Goal: Obtain resource: Download file/media

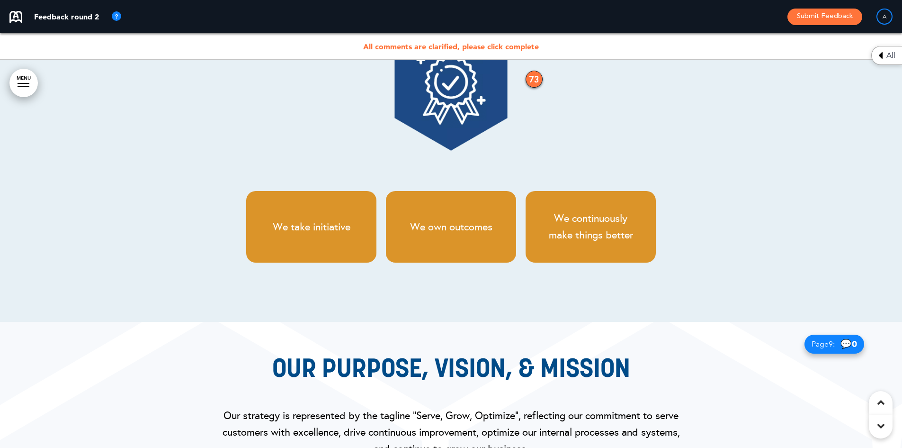
scroll to position [3979, 0]
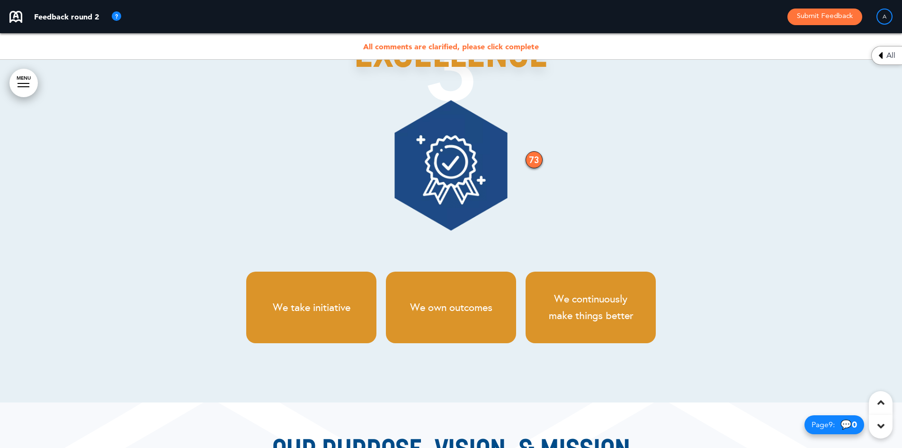
click at [535, 168] on div "73" at bounding box center [534, 159] width 17 height 17
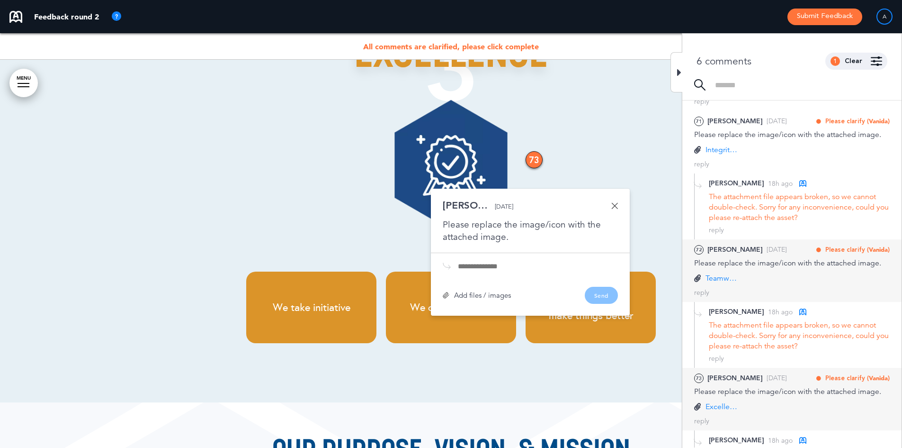
scroll to position [233, 0]
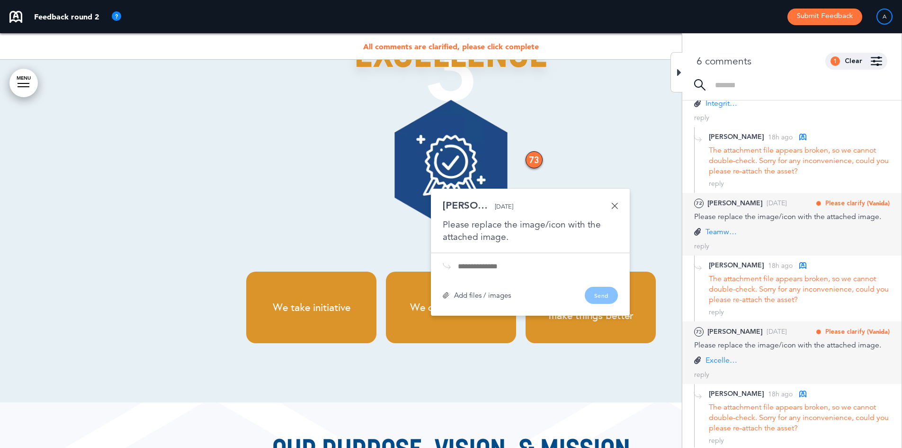
click at [718, 230] on p "Teamwork Octagon.png" at bounding box center [722, 231] width 33 height 10
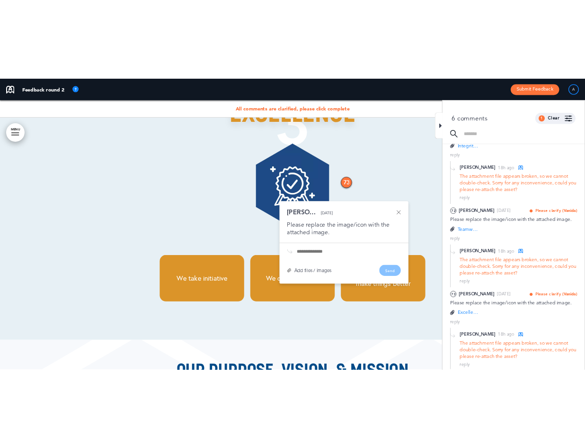
scroll to position [138, 0]
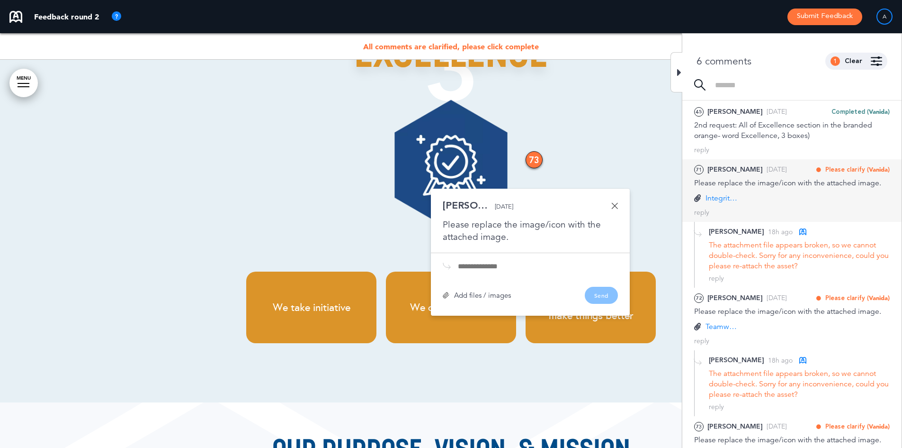
click at [729, 199] on p "Integrity Octagon.png" at bounding box center [722, 198] width 33 height 10
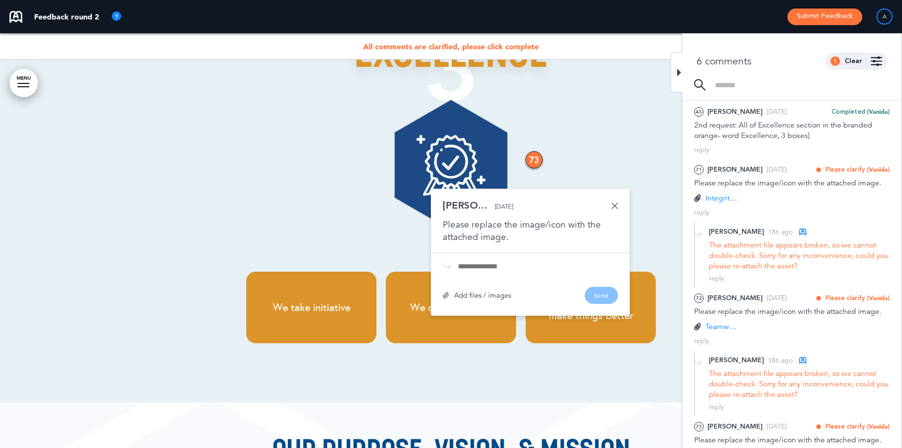
click at [682, 74] on div at bounding box center [677, 72] width 12 height 40
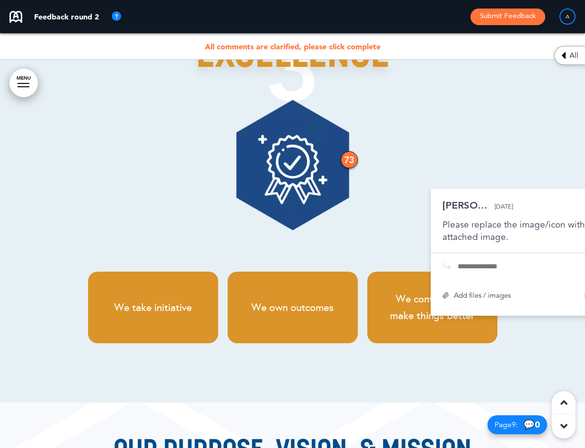
click at [563, 54] on icon at bounding box center [564, 55] width 4 height 11
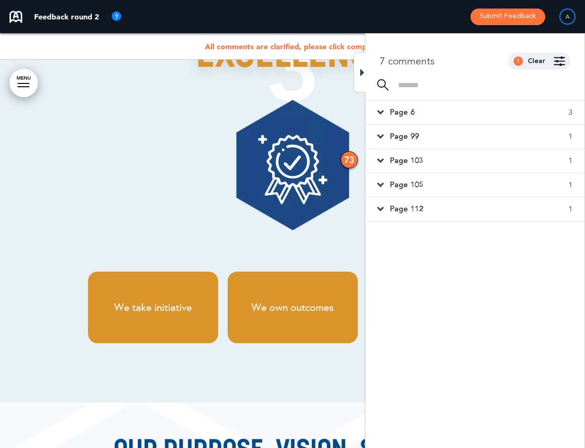
scroll to position [0, 0]
click at [518, 114] on div "Page 6 3" at bounding box center [475, 112] width 219 height 24
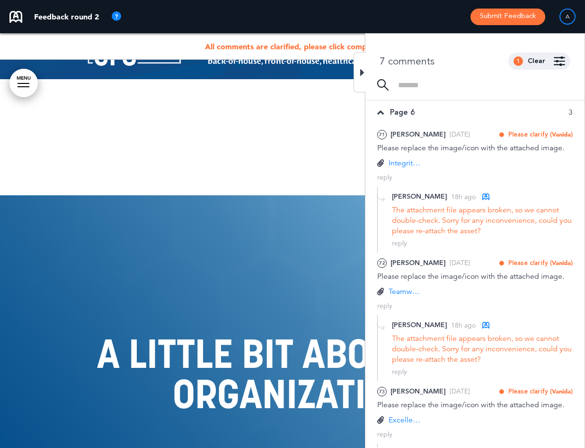
scroll to position [2275, 0]
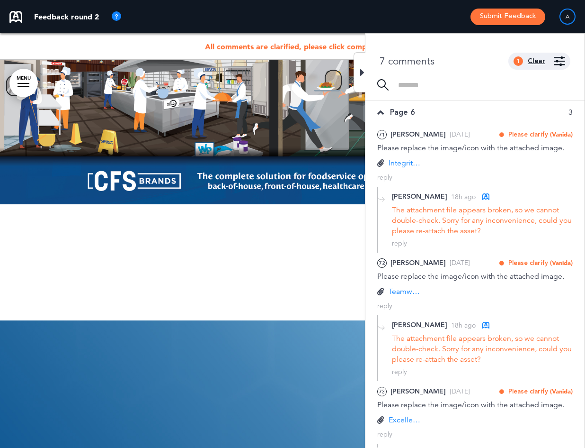
click at [540, 61] on div "Clear" at bounding box center [537, 61] width 18 height 7
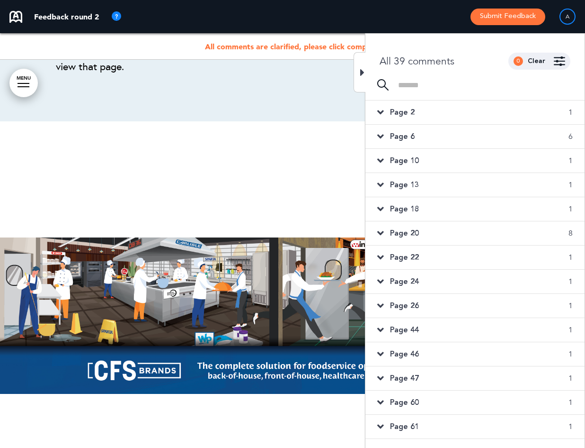
click at [472, 113] on div "Page 2 1" at bounding box center [475, 112] width 219 height 24
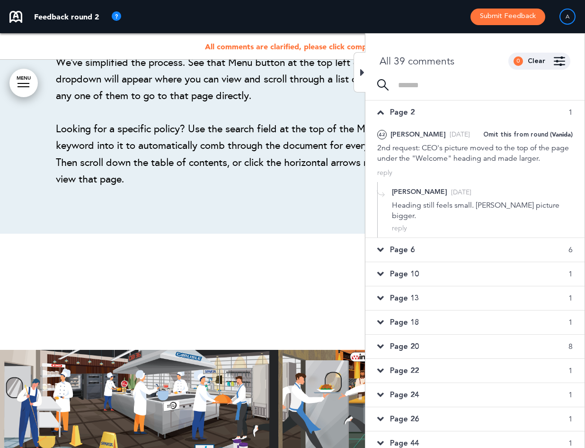
scroll to position [777, 0]
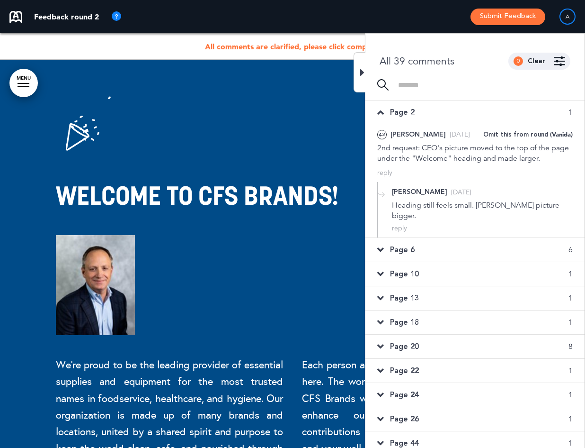
click at [472, 113] on div "Page 2 1" at bounding box center [475, 112] width 219 height 24
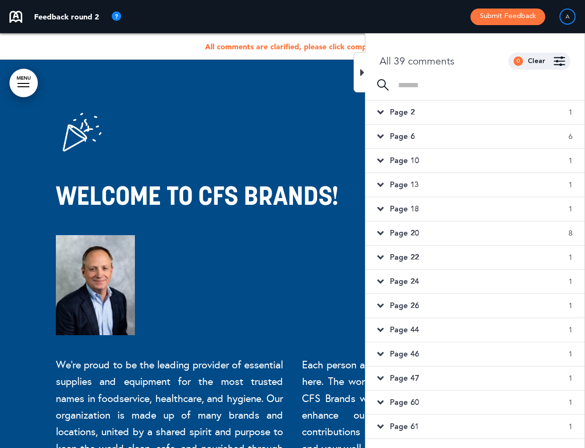
click at [466, 128] on div "Page 6 6" at bounding box center [475, 137] width 219 height 24
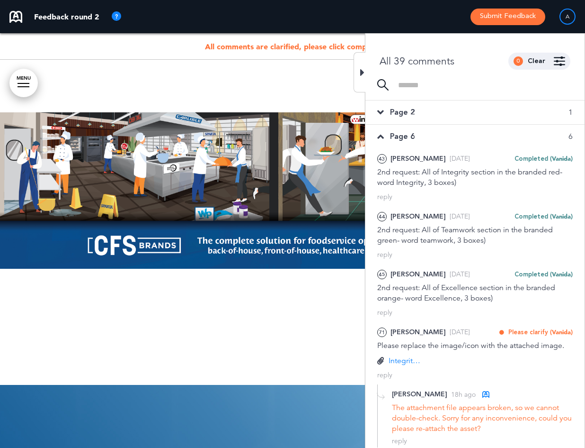
scroll to position [2938, 0]
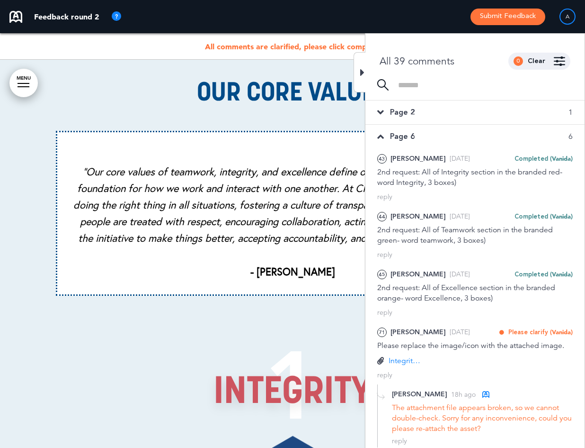
click at [466, 128] on div "Page 6 6" at bounding box center [475, 137] width 219 height 24
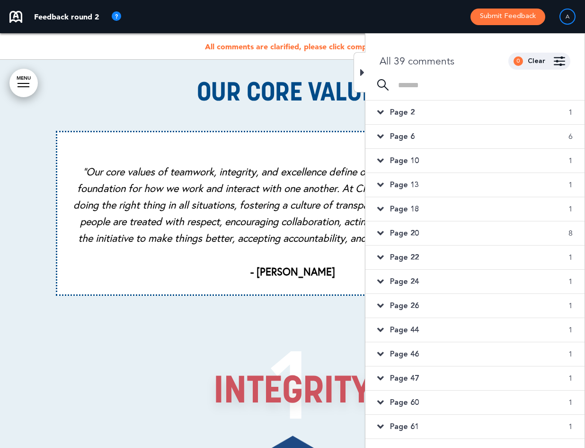
click at [464, 158] on div "Page 10 1" at bounding box center [475, 161] width 219 height 24
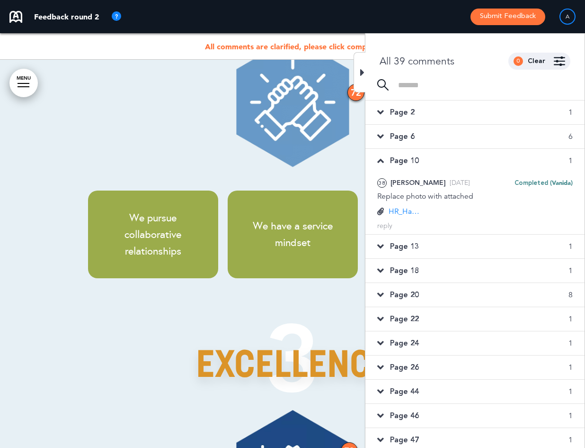
scroll to position [6625, 0]
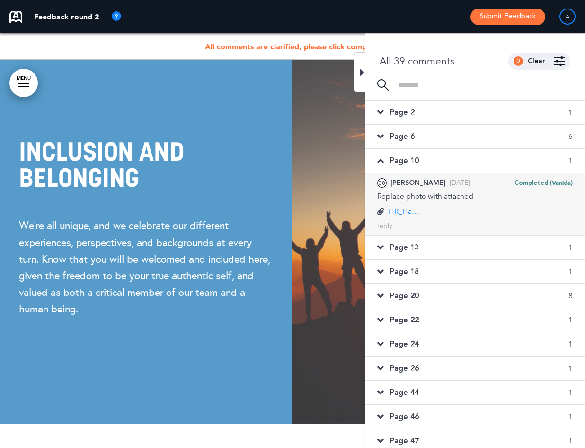
click at [415, 208] on p "HR_Handbook assets (3).jpg" at bounding box center [405, 211] width 33 height 10
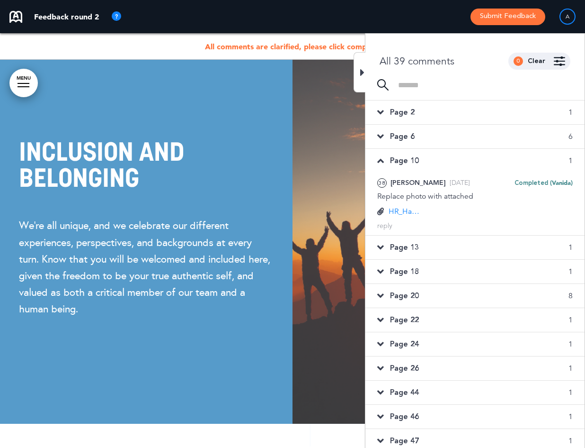
click at [393, 162] on span "Page 10" at bounding box center [404, 160] width 29 height 10
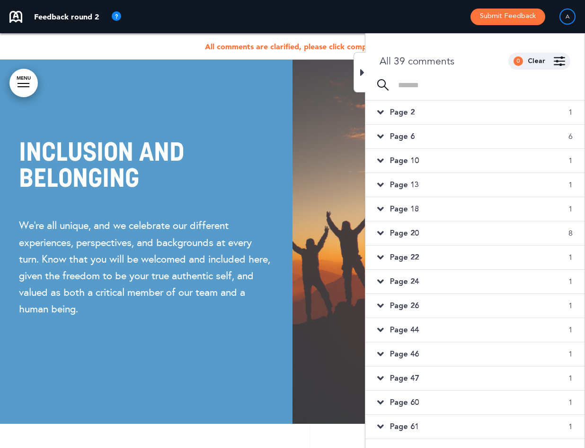
click at [414, 186] on span "Page 13" at bounding box center [404, 185] width 29 height 10
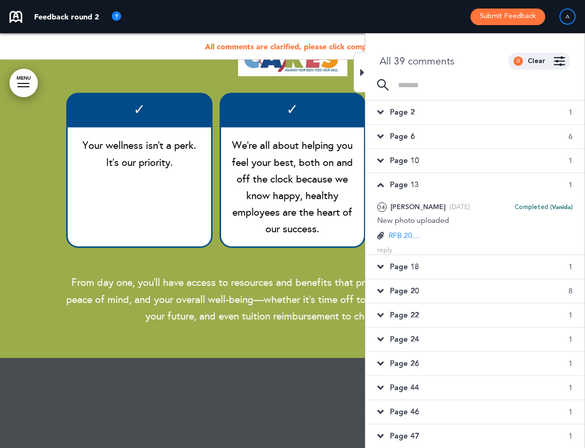
scroll to position [7888, 0]
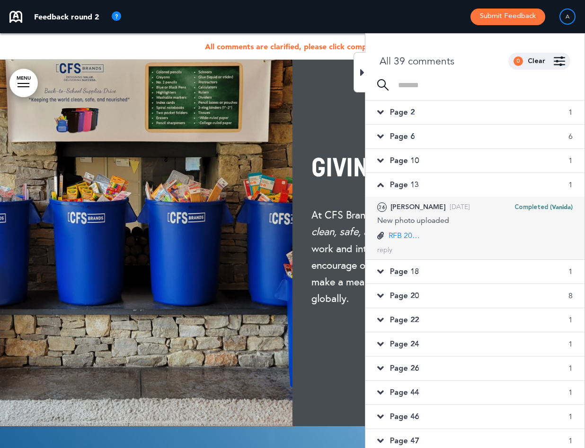
click at [399, 234] on p "RFB 20240725_144920.jpg" at bounding box center [405, 235] width 33 height 10
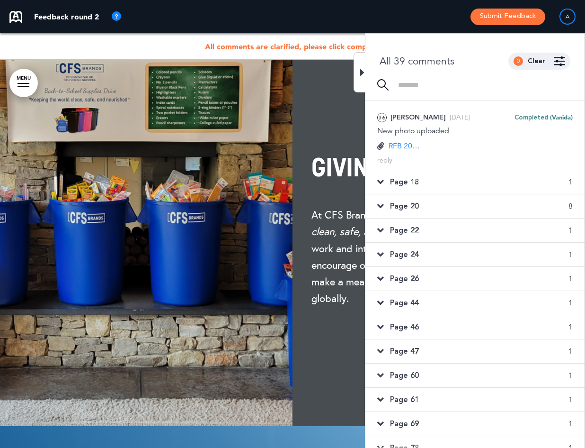
scroll to position [189, 0]
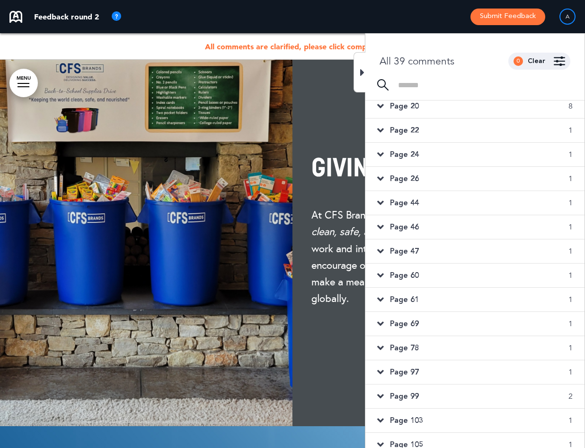
click at [411, 245] on div "Page 47 1" at bounding box center [475, 251] width 219 height 24
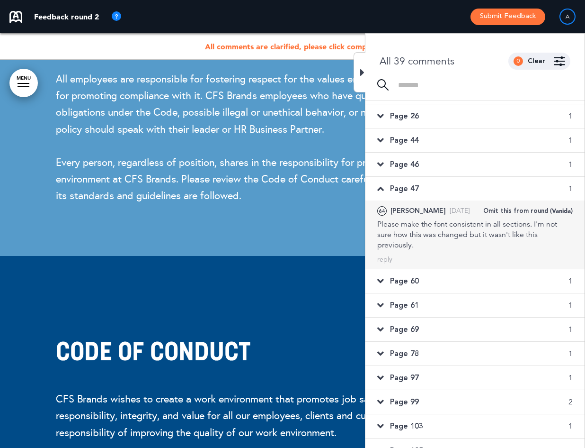
scroll to position [127, 0]
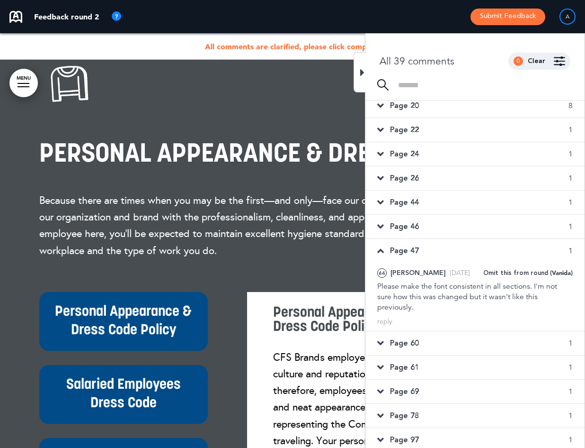
click at [414, 227] on span "Page 46" at bounding box center [404, 226] width 29 height 10
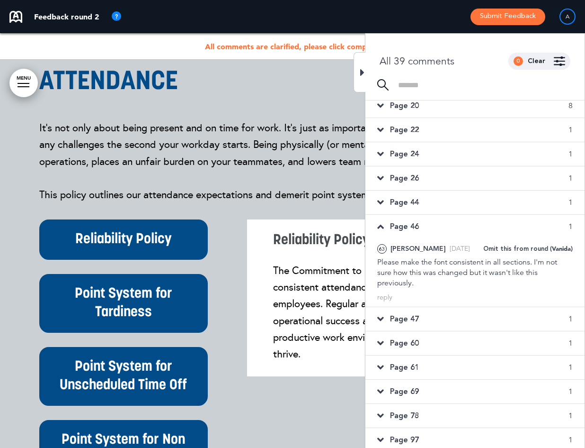
click at [414, 203] on span "Page 44" at bounding box center [404, 202] width 29 height 10
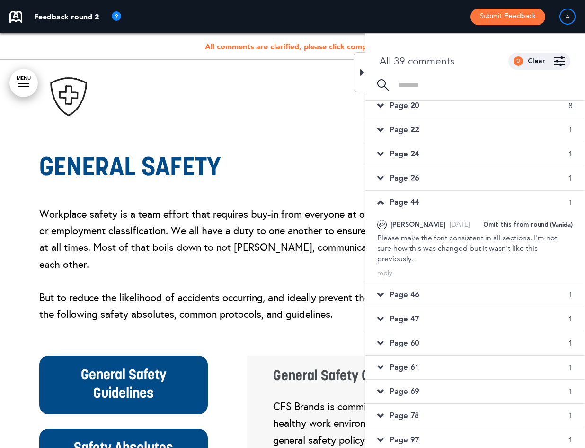
click at [412, 186] on div "Page 26 1" at bounding box center [475, 178] width 219 height 24
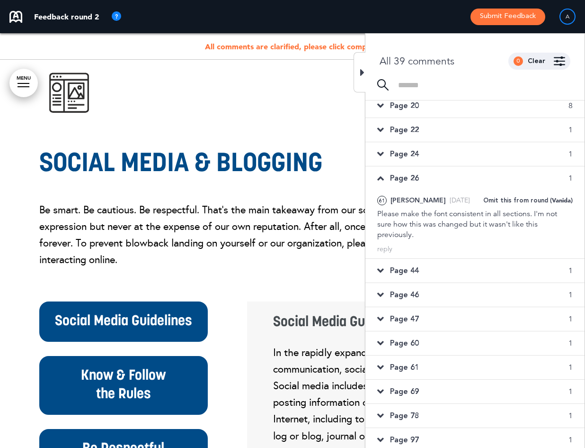
click at [410, 156] on span "Page 24" at bounding box center [404, 154] width 29 height 10
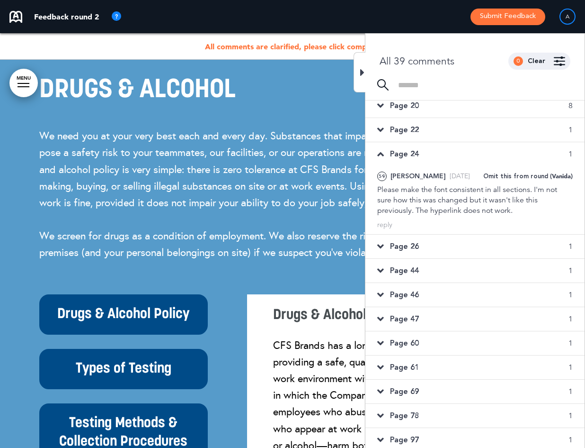
click at [411, 130] on span "Page 22" at bounding box center [404, 130] width 29 height 10
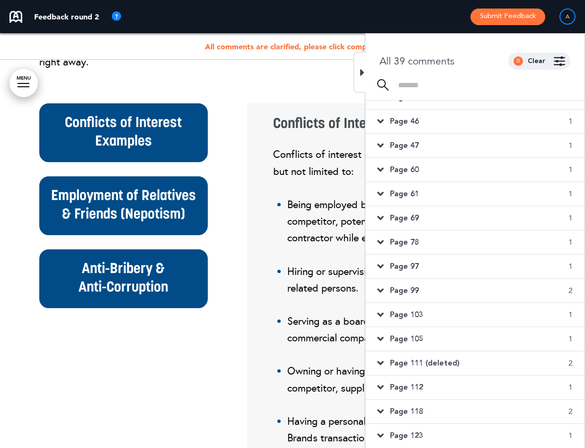
scroll to position [13035, 0]
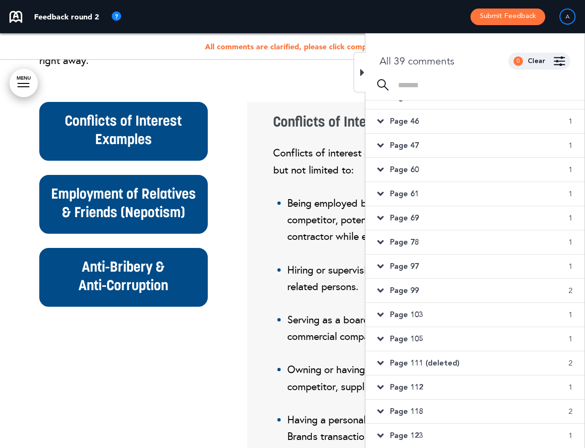
click at [418, 360] on span "Page 111 (deleted)" at bounding box center [425, 363] width 70 height 10
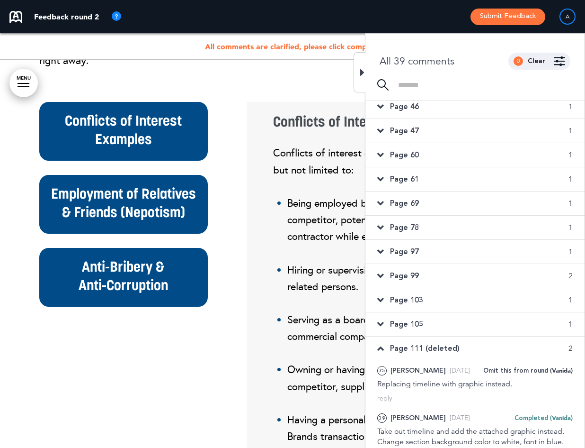
scroll to position [233, 0]
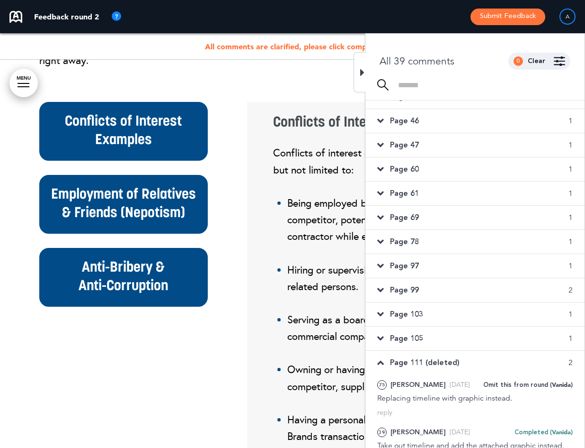
click at [418, 360] on span "Page 111 (deleted)" at bounding box center [425, 362] width 70 height 10
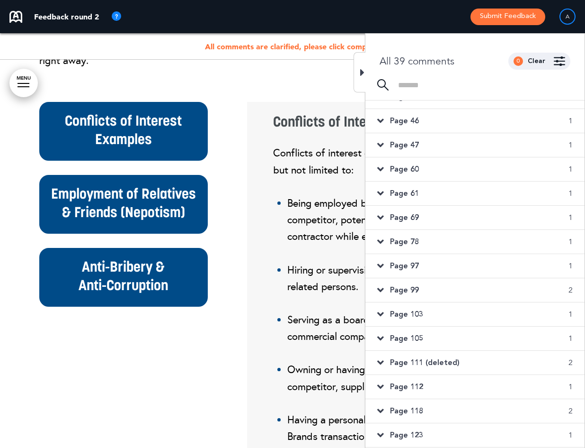
click at [419, 338] on span "Page 105" at bounding box center [406, 338] width 33 height 10
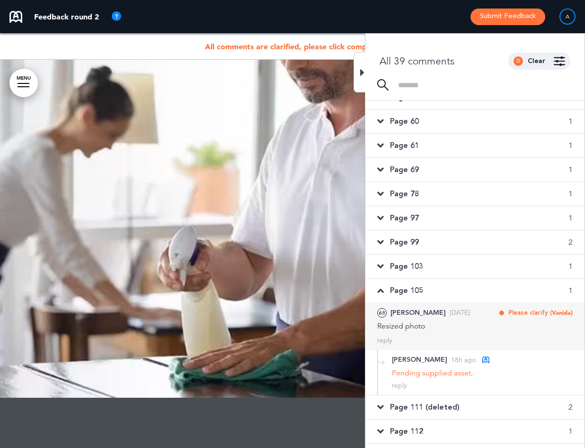
scroll to position [325, 0]
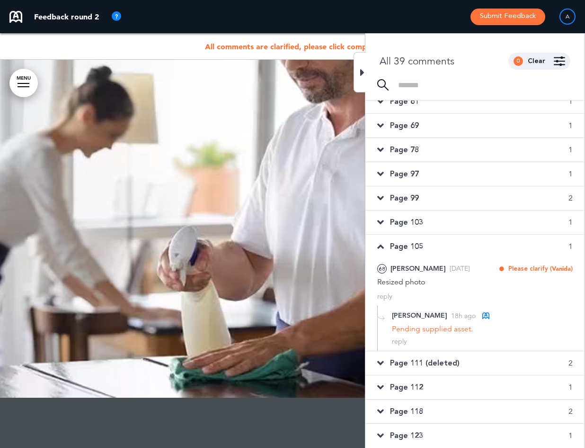
click at [415, 221] on span "Page 103" at bounding box center [406, 222] width 33 height 10
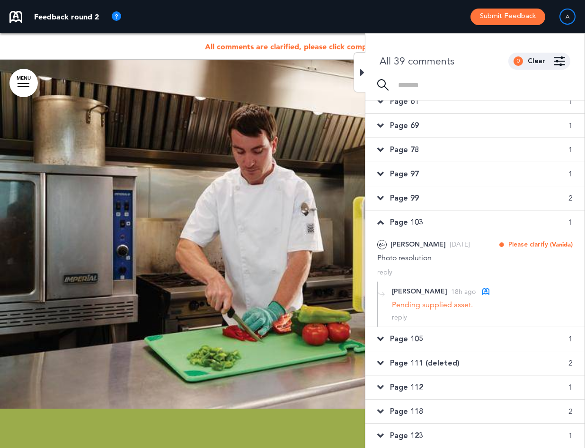
scroll to position [26513, 0]
click at [410, 197] on span "Page 99" at bounding box center [404, 198] width 29 height 10
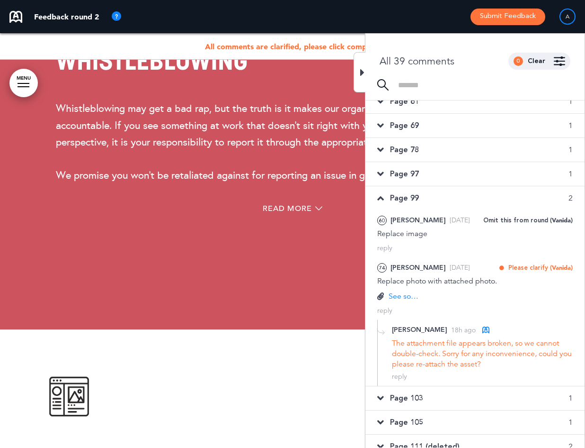
scroll to position [14862, 0]
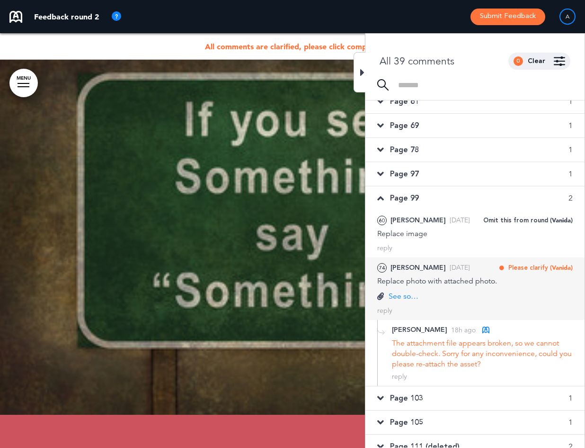
click at [403, 296] on p "See something-say something.png" at bounding box center [405, 296] width 33 height 10
click at [397, 292] on p "See something-say something.png" at bounding box center [405, 296] width 33 height 10
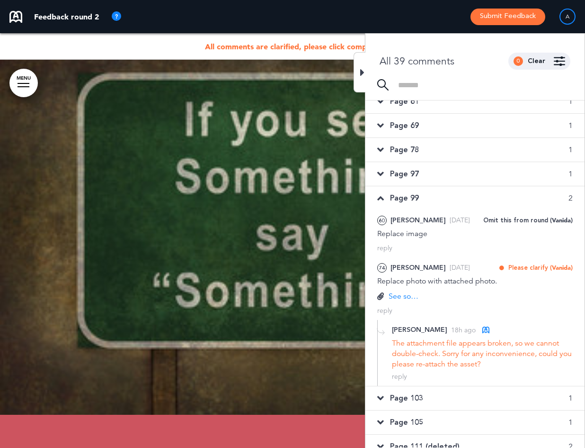
click at [364, 75] on icon at bounding box center [362, 72] width 4 height 11
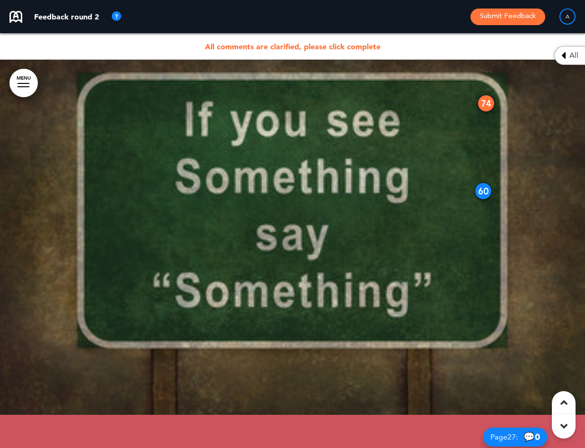
click at [511, 53] on span "99" at bounding box center [512, 48] width 9 height 9
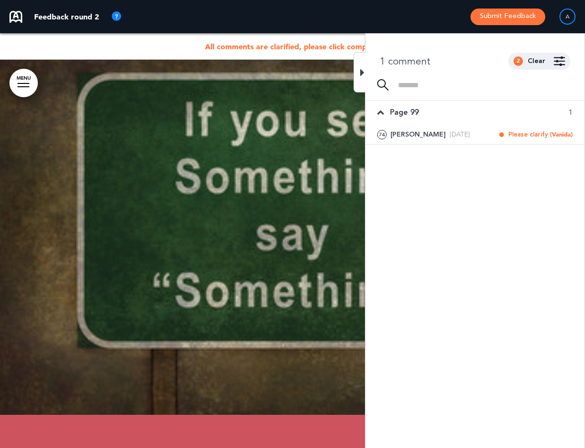
scroll to position [0, 0]
